Goal: Find specific page/section: Find specific page/section

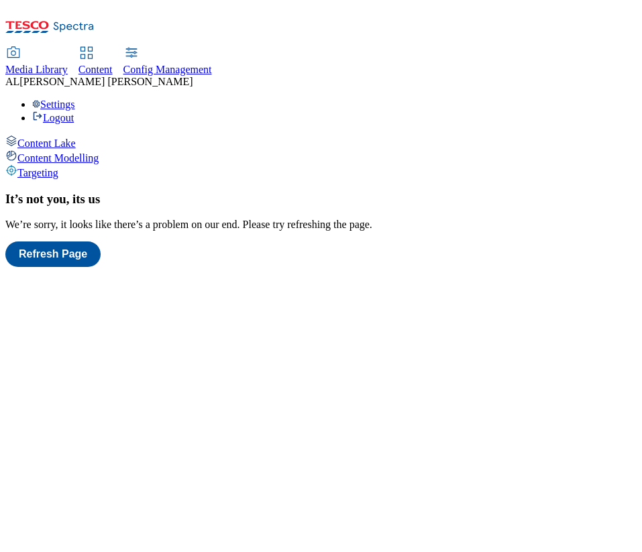
click at [81, 152] on span "Content Modelling" at bounding box center [57, 157] width 81 height 11
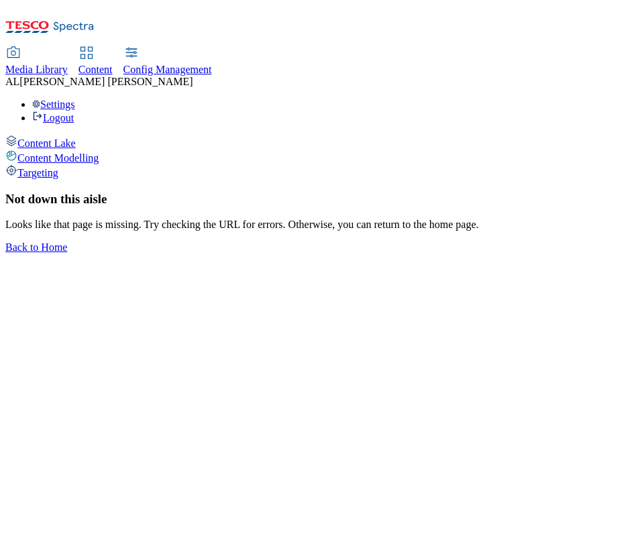
click at [84, 164] on div "Targeting" at bounding box center [320, 171] width 631 height 15
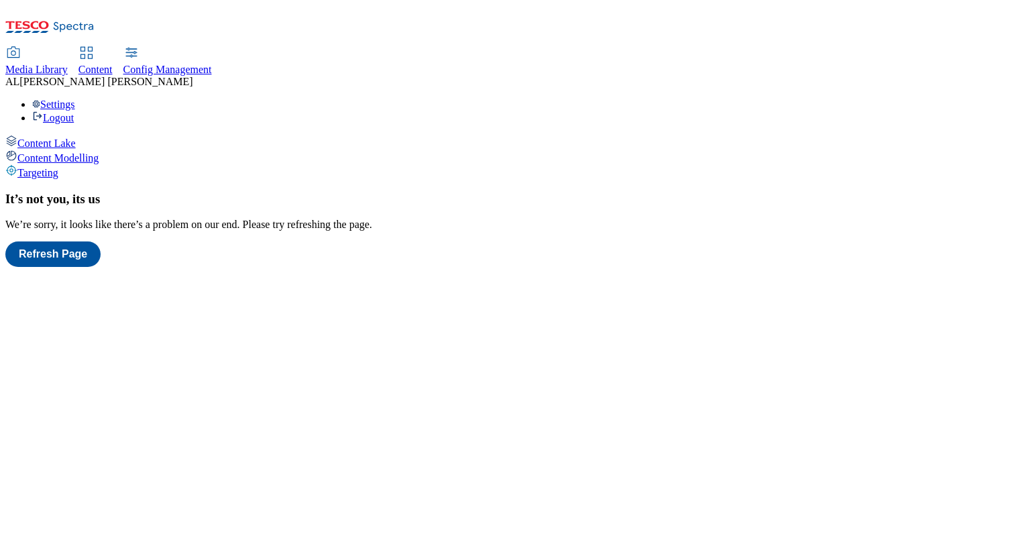
click at [212, 64] on span "Config Management" at bounding box center [167, 69] width 88 height 11
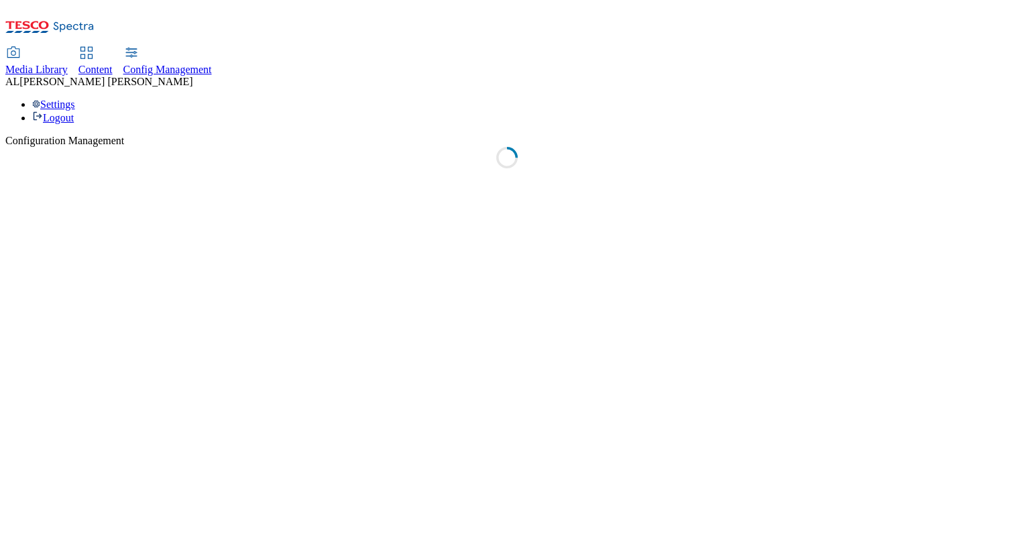
select select "test"
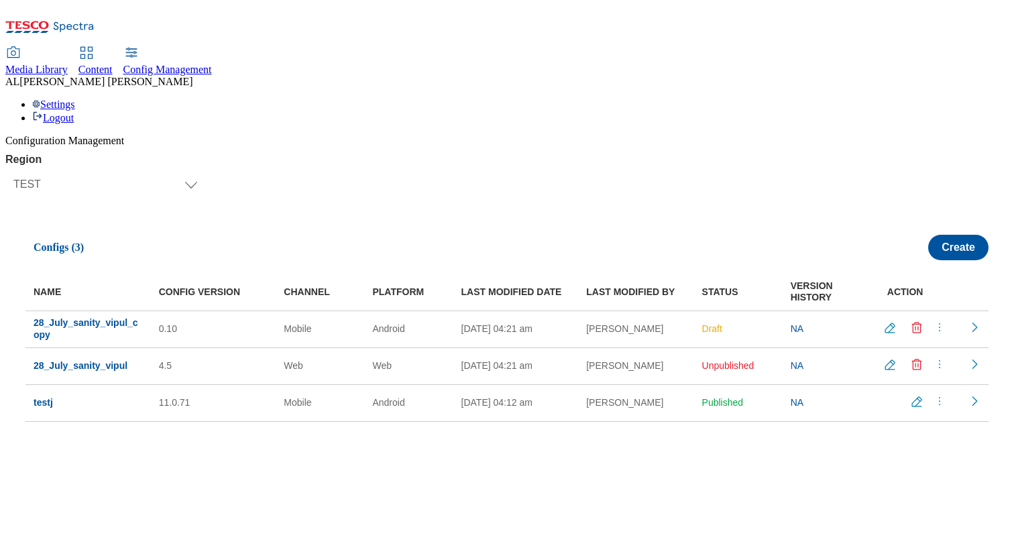
click at [113, 64] on div "Content" at bounding box center [95, 70] width 34 height 12
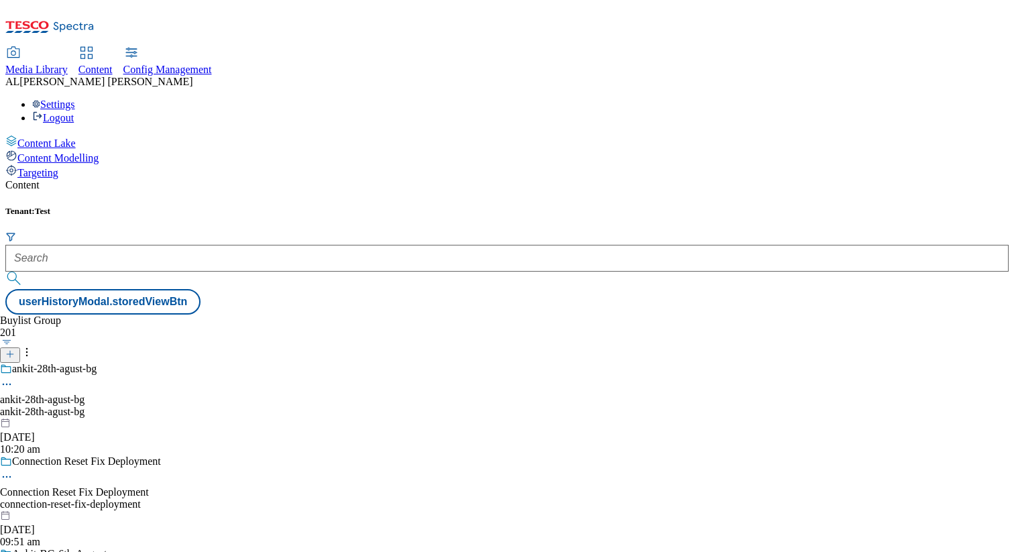
click at [58, 167] on span "Targeting" at bounding box center [37, 172] width 41 height 11
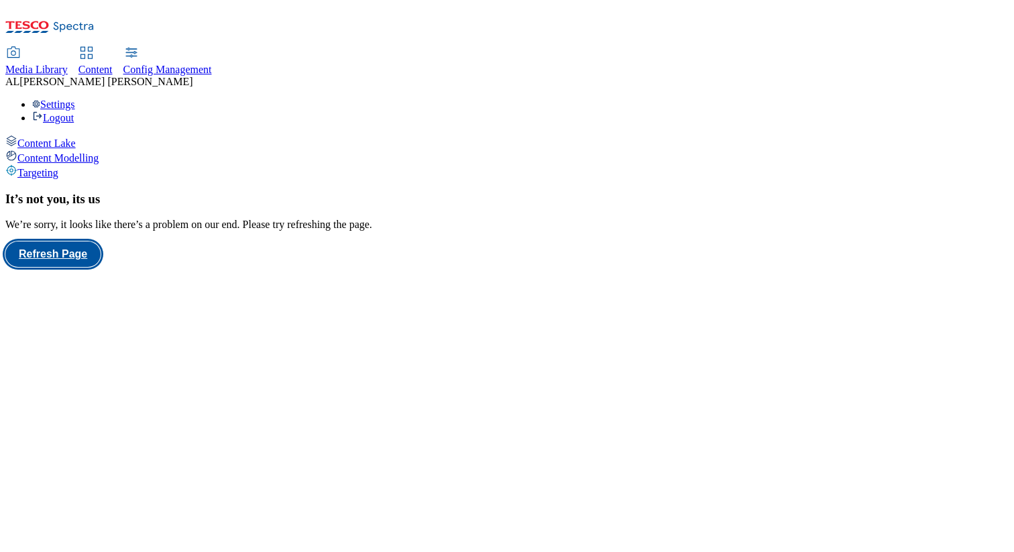
click at [101, 246] on button "Refresh Page" at bounding box center [52, 253] width 95 height 25
click at [86, 149] on div "Content Modelling" at bounding box center [506, 156] width 1003 height 15
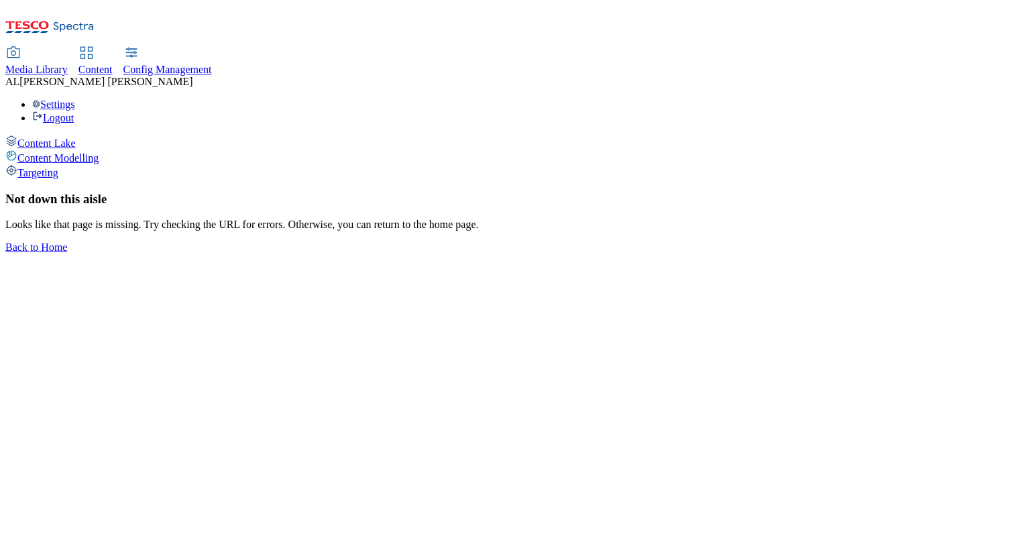
click at [97, 164] on div "Targeting" at bounding box center [506, 171] width 1003 height 15
